Goal: Task Accomplishment & Management: Manage account settings

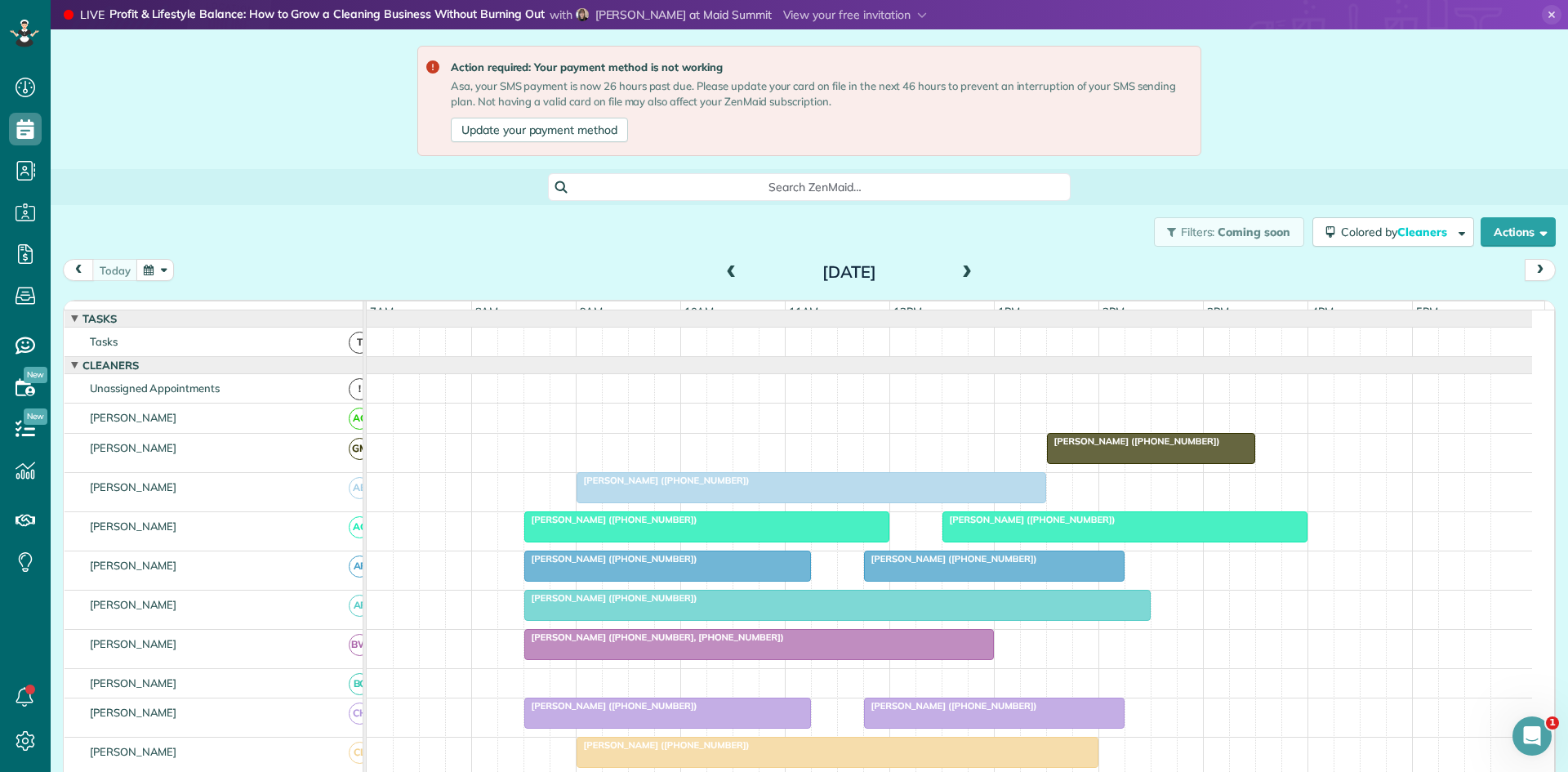
scroll to position [545, 0]
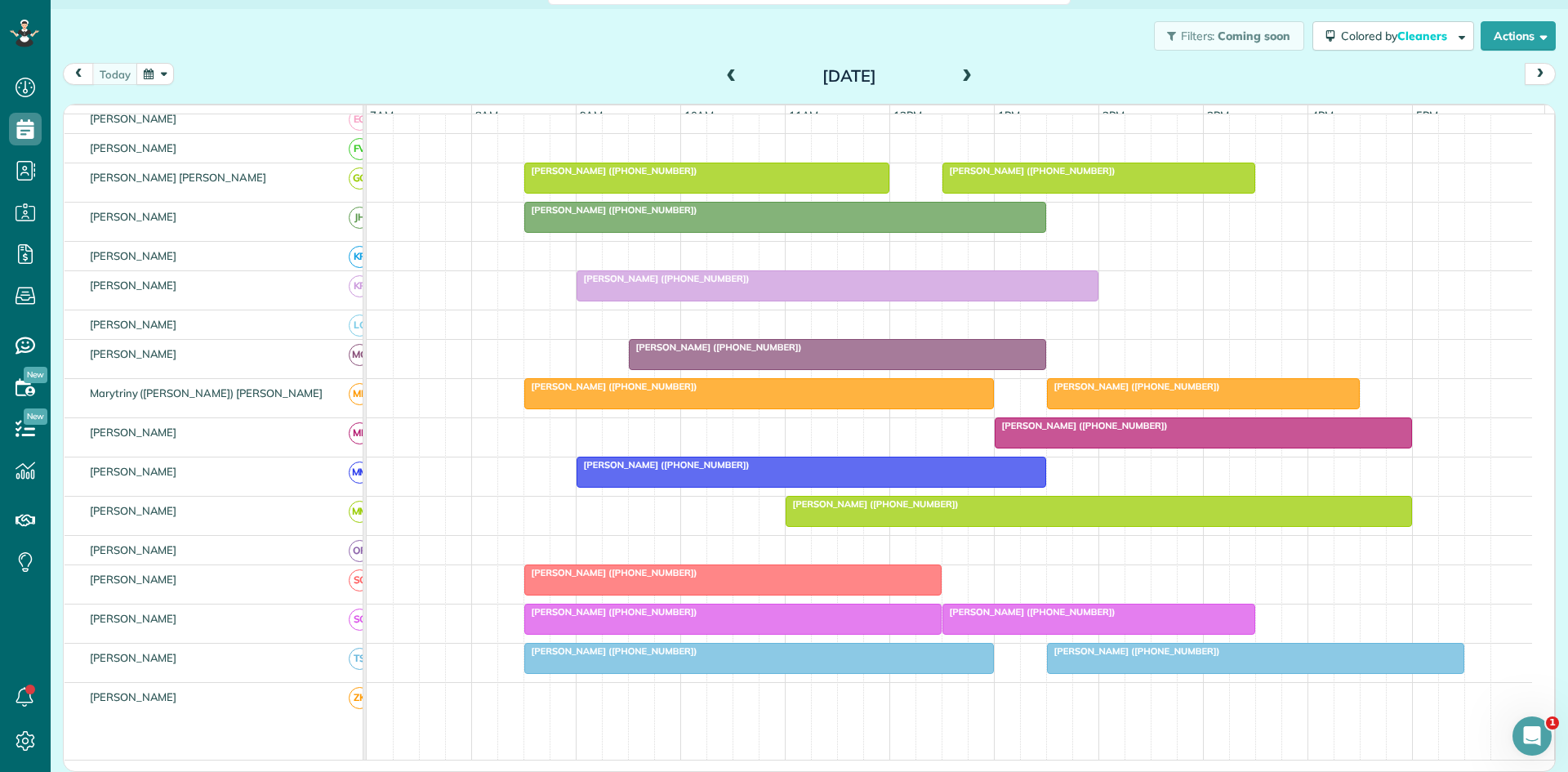
click at [1131, 392] on span "[PERSON_NAME] ([PHONE_NUMBER])" at bounding box center [1133, 386] width 174 height 12
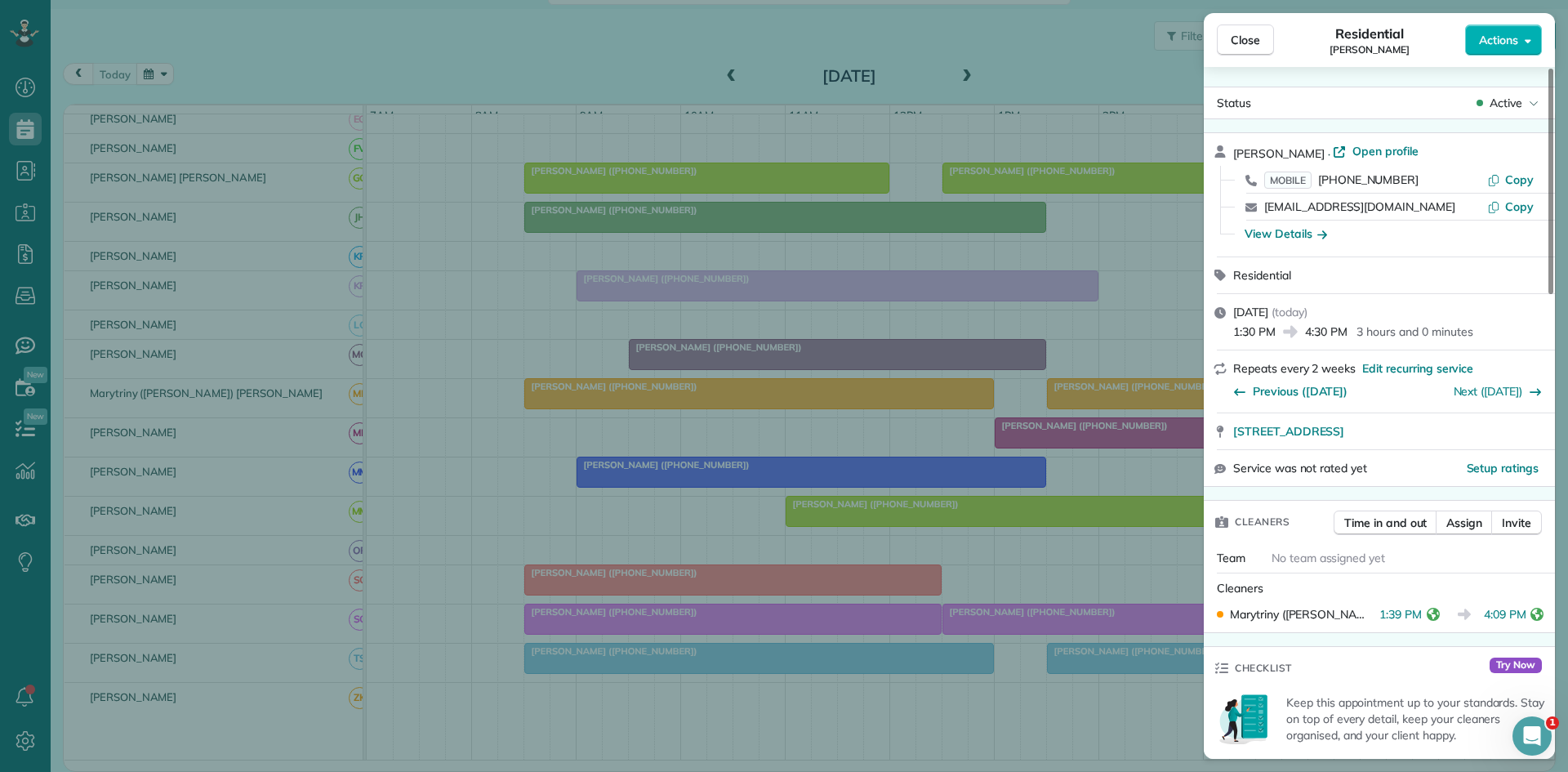
click at [815, 452] on div "Close Residential [PERSON_NAME] Actions Status Active [PERSON_NAME] · Open prof…" at bounding box center [784, 386] width 1568 height 772
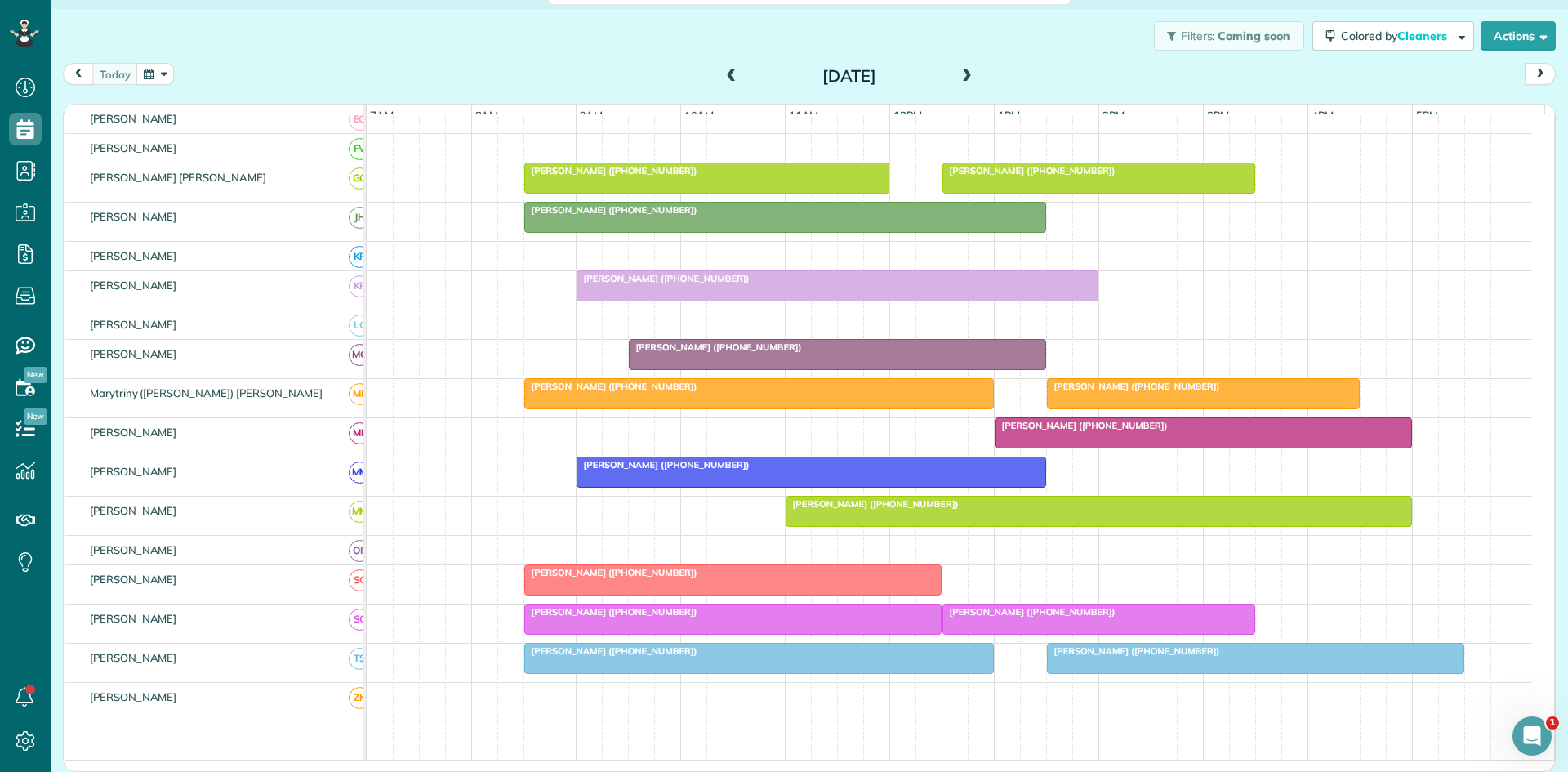
click at [970, 617] on span "[PERSON_NAME] ([PHONE_NUMBER])" at bounding box center [1028, 612] width 174 height 12
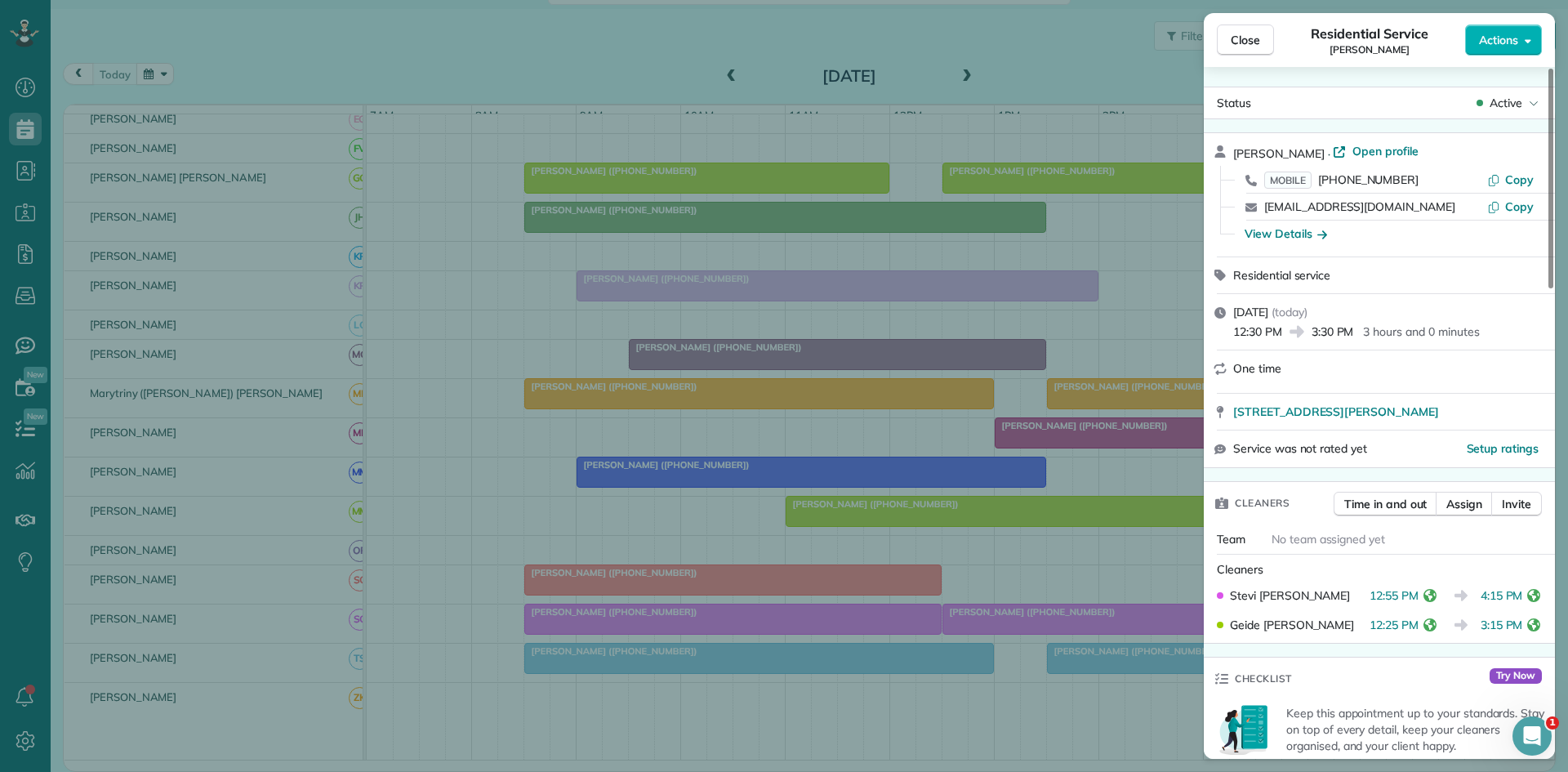
drag, startPoint x: 806, startPoint y: 452, endPoint x: 804, endPoint y: 460, distance: 8.2
click at [806, 454] on div "Close Residential Service [PERSON_NAME] Actions Status Active [PERSON_NAME] · O…" at bounding box center [784, 386] width 1568 height 772
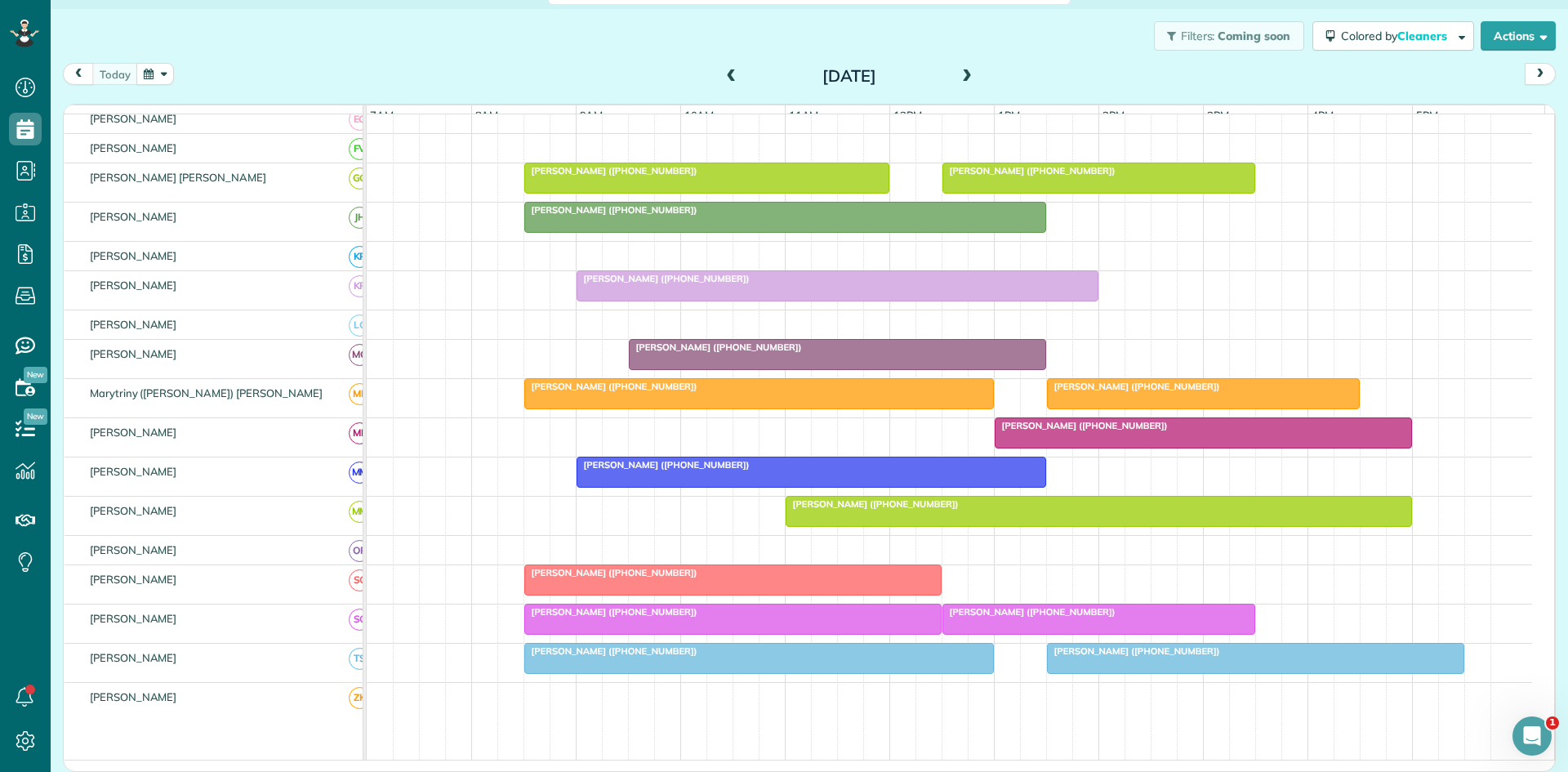
click at [1131, 656] on span "[PERSON_NAME] ([PHONE_NUMBER])" at bounding box center [1133, 651] width 174 height 12
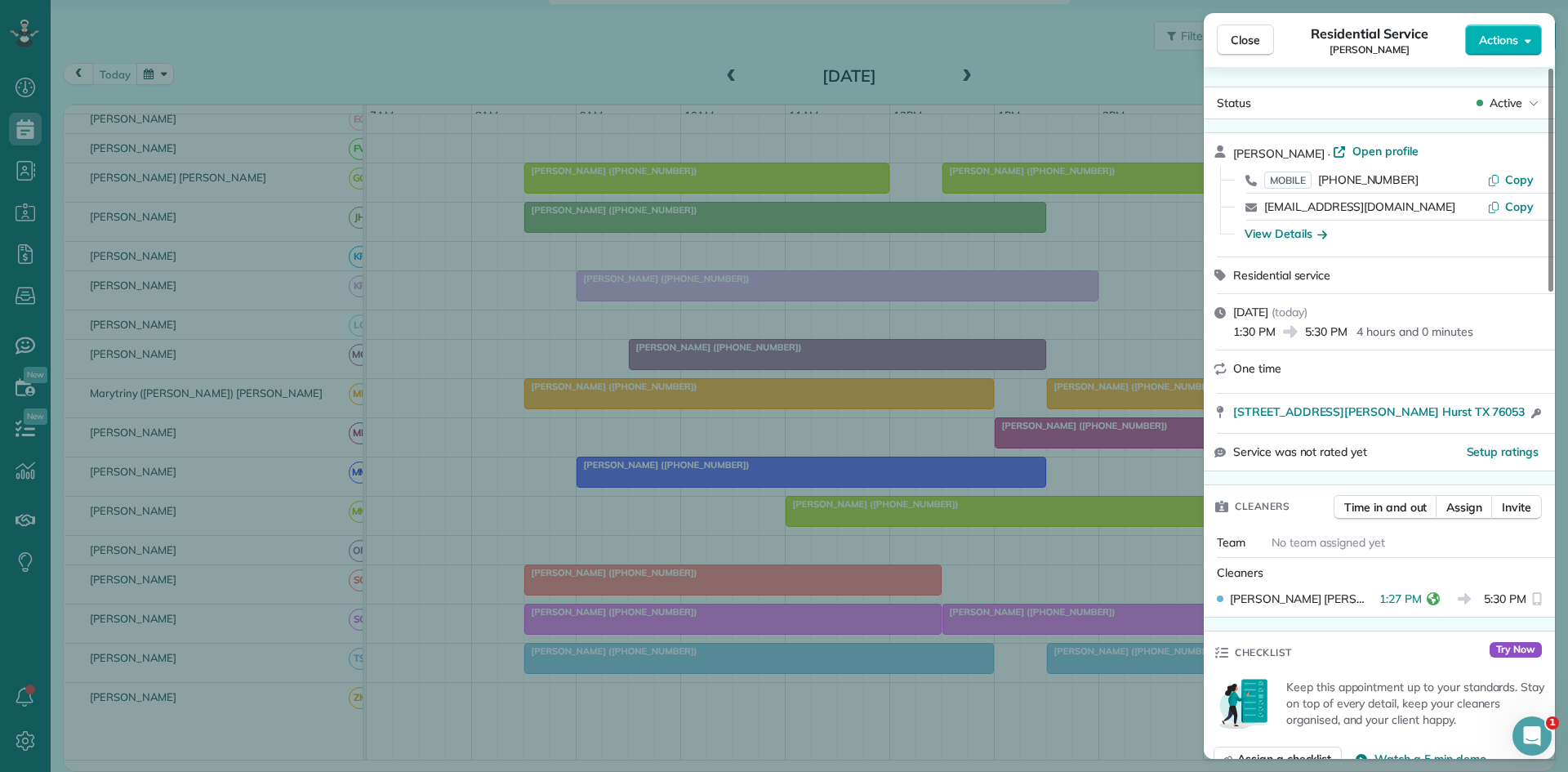
click at [1043, 553] on div "Close Residential Service [PERSON_NAME] Actions Status Active [PERSON_NAME] · O…" at bounding box center [784, 386] width 1568 height 772
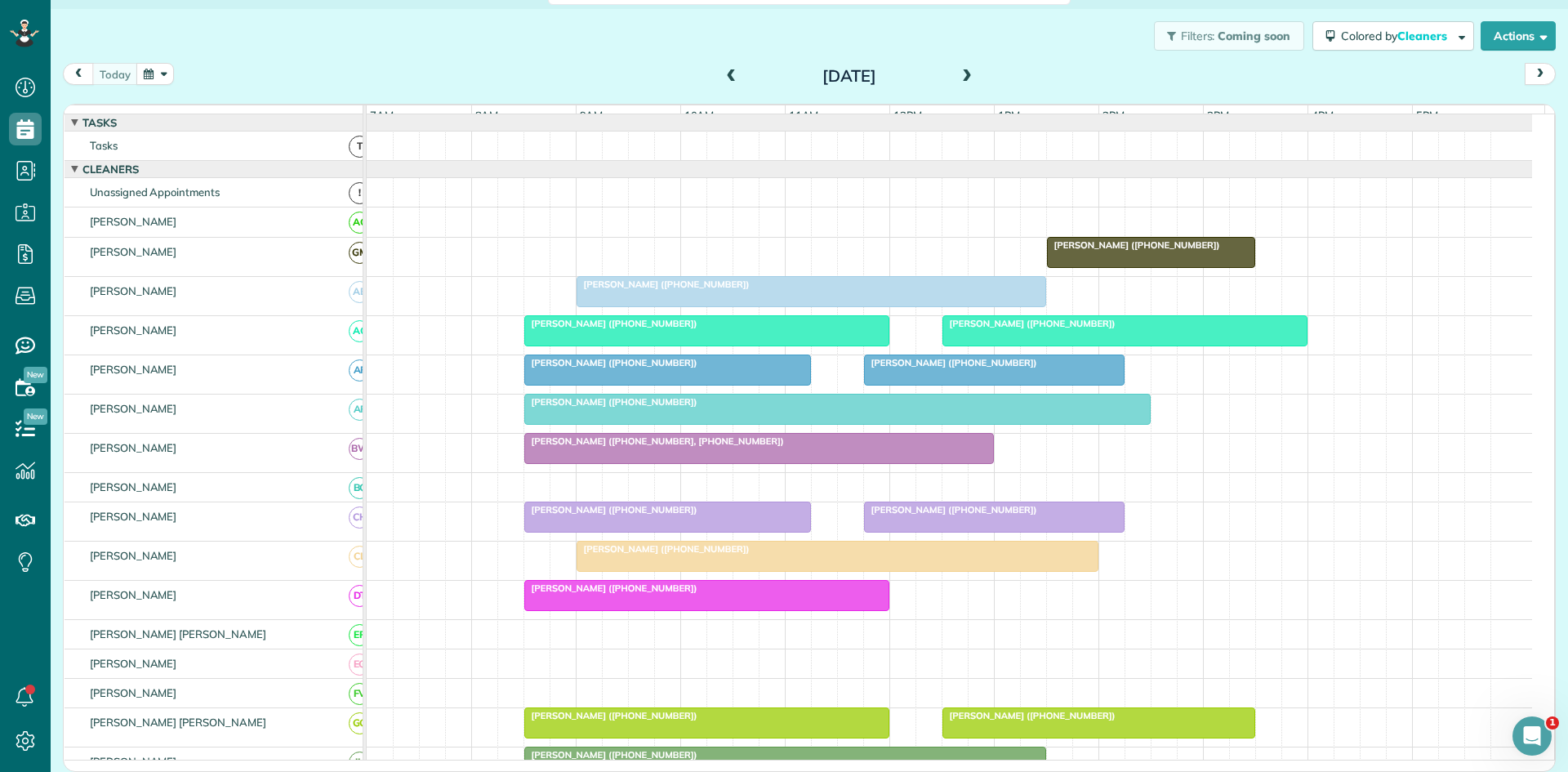
click at [1009, 329] on span "[PERSON_NAME] ([PHONE_NUMBER])" at bounding box center [1028, 323] width 174 height 12
